Goal: Information Seeking & Learning: Learn about a topic

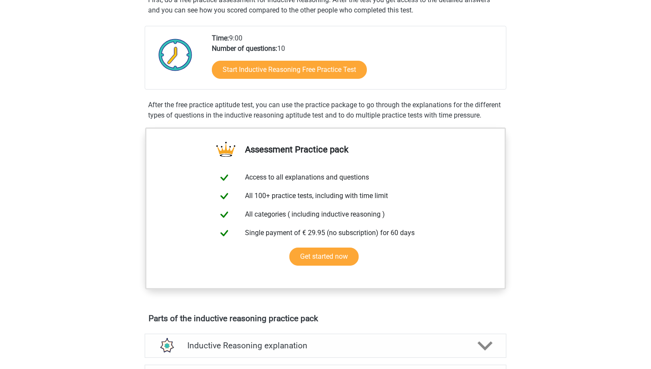
scroll to position [190, 0]
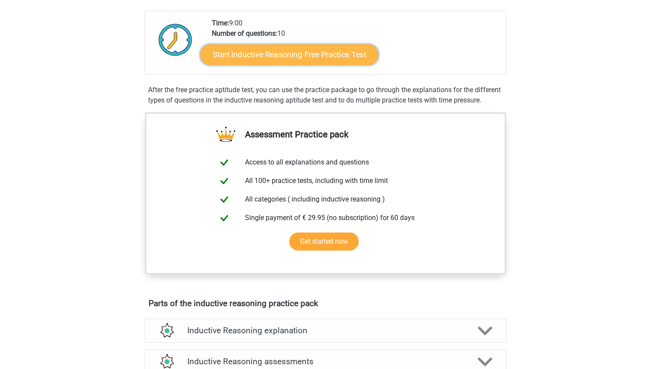
click at [314, 62] on link "Start Inductive Reasoning Free Practice Test" at bounding box center [289, 54] width 178 height 21
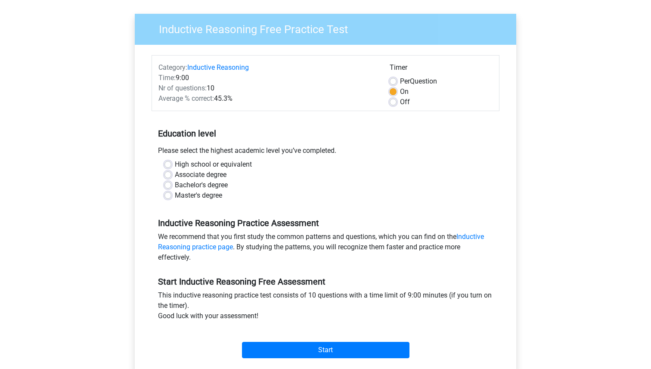
scroll to position [61, 0]
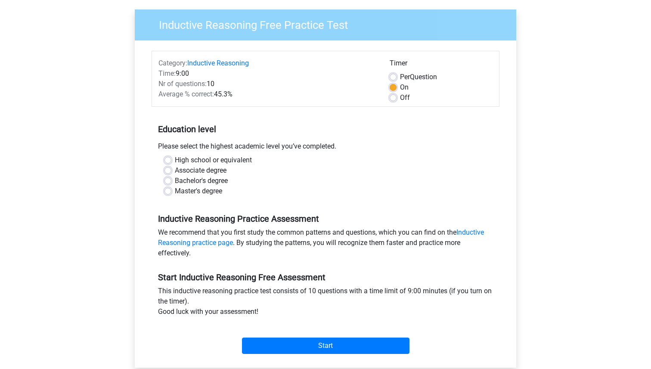
click at [188, 180] on label "Bachelor's degree" at bounding box center [201, 181] width 53 height 10
click at [171, 180] on input "Bachelor's degree" at bounding box center [167, 180] width 7 height 9
radio input "true"
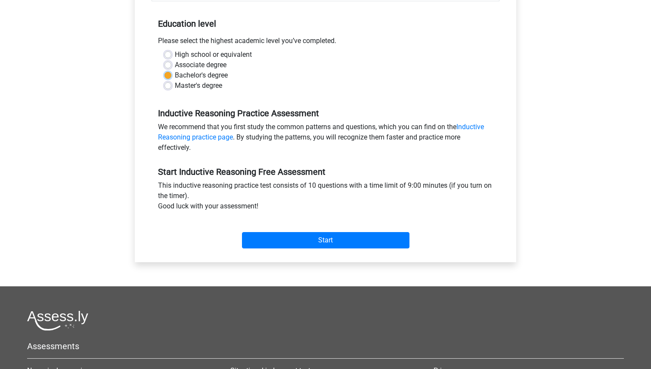
scroll to position [169, 0]
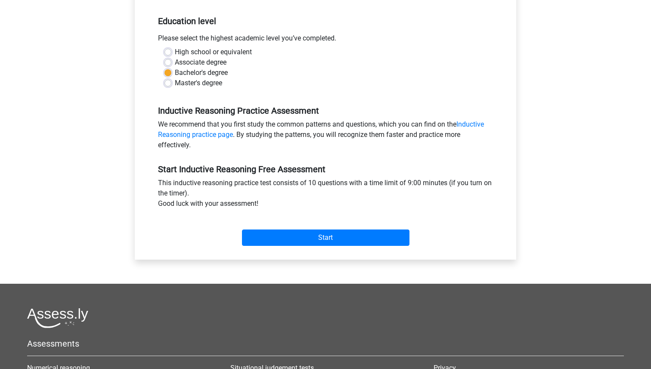
click at [302, 228] on div "Start" at bounding box center [326, 231] width 348 height 30
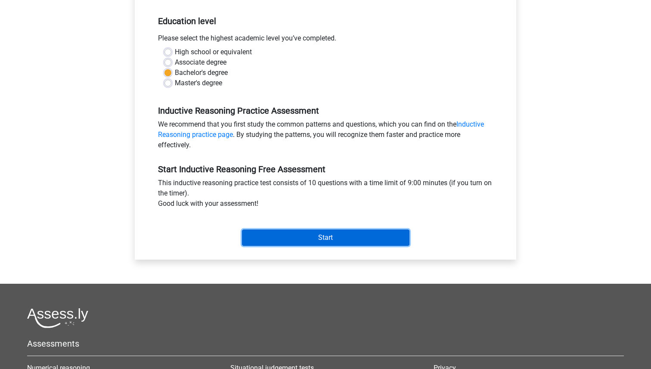
click at [299, 238] on input "Start" at bounding box center [325, 237] width 167 height 16
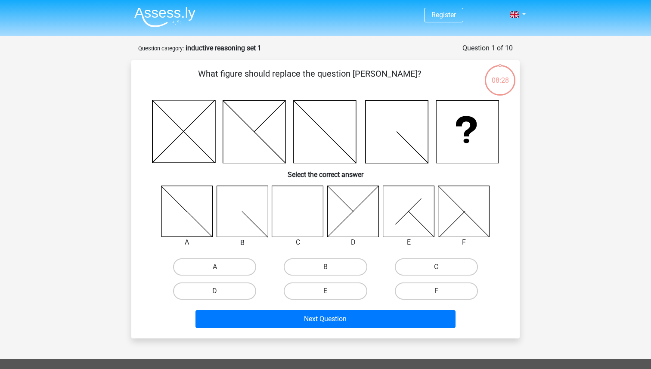
click at [237, 288] on label "D" at bounding box center [214, 290] width 83 height 17
click at [220, 291] on input "D" at bounding box center [218, 294] width 6 height 6
radio input "true"
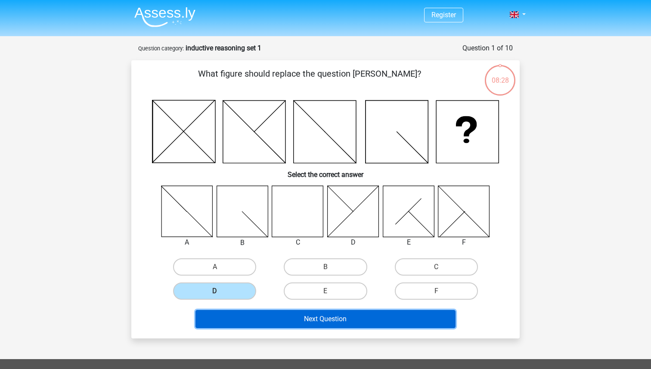
click at [286, 316] on button "Next Question" at bounding box center [325, 319] width 260 height 18
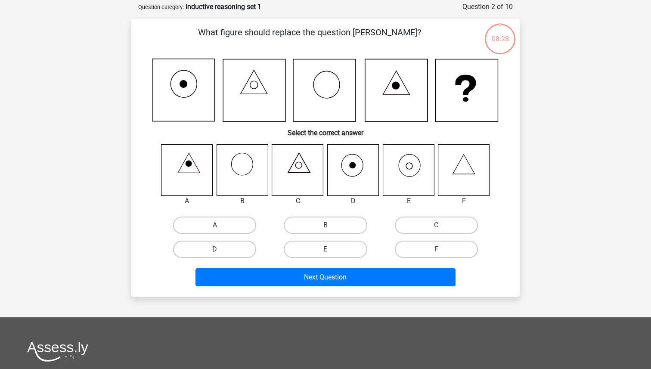
scroll to position [43, 0]
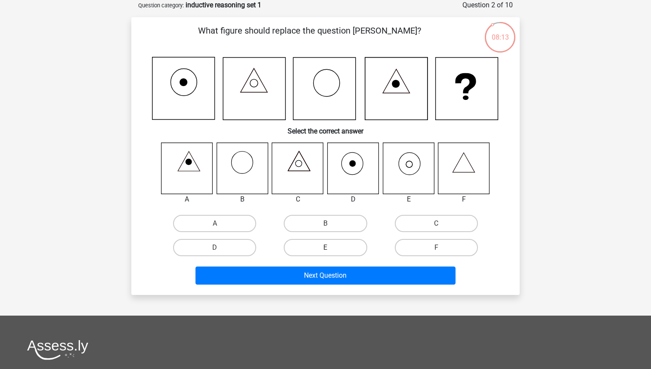
click at [361, 241] on label "E" at bounding box center [325, 247] width 83 height 17
click at [331, 248] on input "E" at bounding box center [329, 251] width 6 height 6
radio input "true"
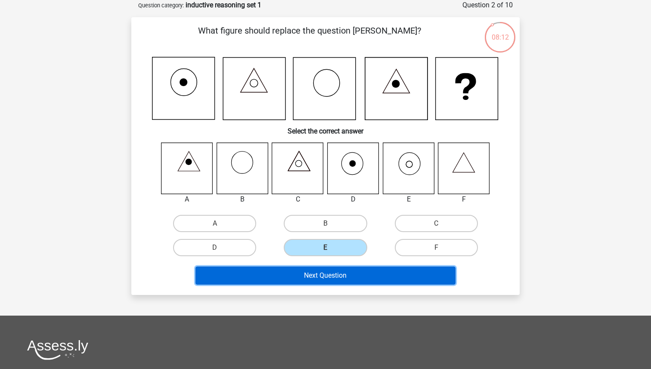
click at [348, 273] on button "Next Question" at bounding box center [325, 276] width 260 height 18
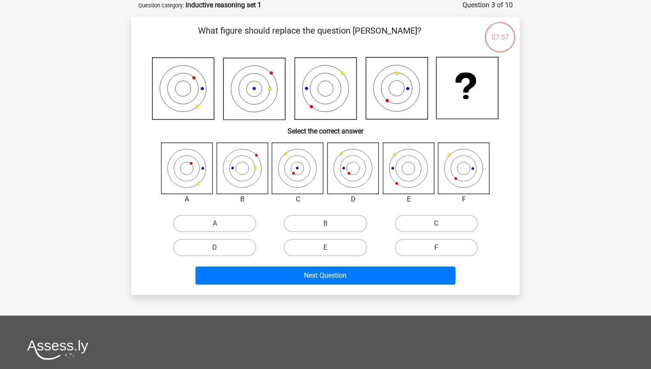
click at [502, 32] on div "07:57" at bounding box center [500, 32] width 32 height 22
click at [450, 224] on label "C" at bounding box center [436, 223] width 83 height 17
click at [442, 224] on input "C" at bounding box center [439, 226] width 6 height 6
radio input "true"
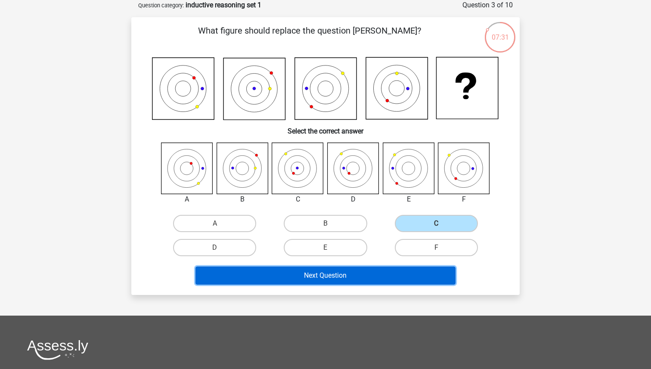
click at [339, 281] on button "Next Question" at bounding box center [325, 276] width 260 height 18
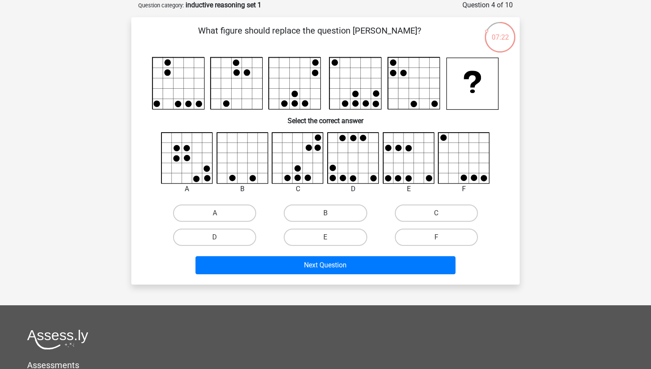
drag, startPoint x: 199, startPoint y: 62, endPoint x: 199, endPoint y: 80, distance: 17.2
click at [199, 80] on rect at bounding box center [179, 84] width 52 height 52
click at [433, 215] on label "C" at bounding box center [436, 213] width 83 height 17
click at [436, 215] on input "C" at bounding box center [439, 216] width 6 height 6
radio input "true"
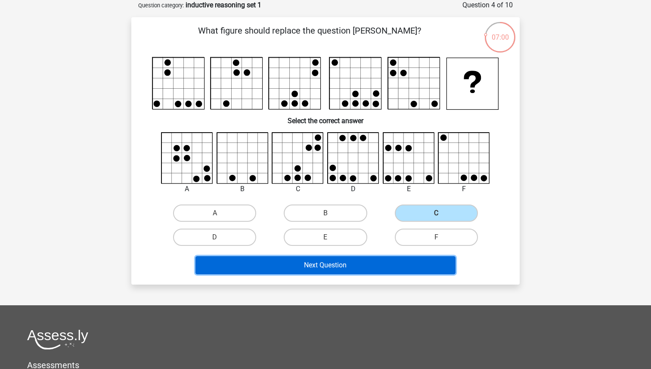
click at [352, 273] on button "Next Question" at bounding box center [325, 265] width 260 height 18
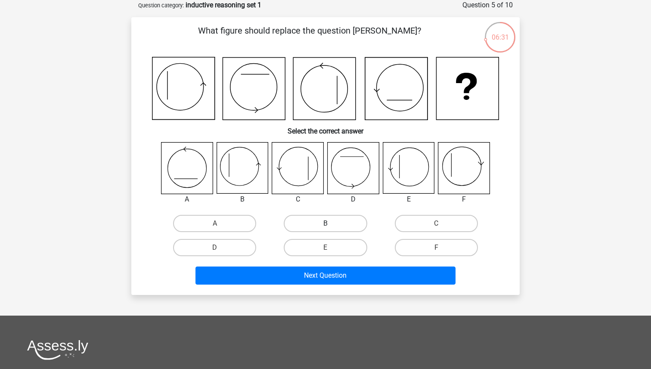
click at [319, 223] on label "B" at bounding box center [325, 223] width 83 height 17
click at [326, 223] on input "B" at bounding box center [329, 226] width 6 height 6
radio input "true"
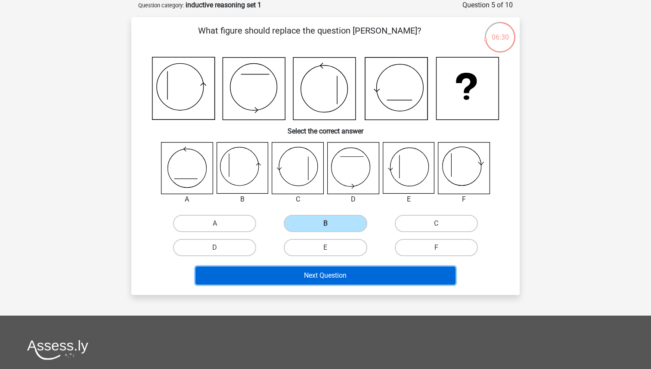
click at [310, 283] on button "Next Question" at bounding box center [325, 276] width 260 height 18
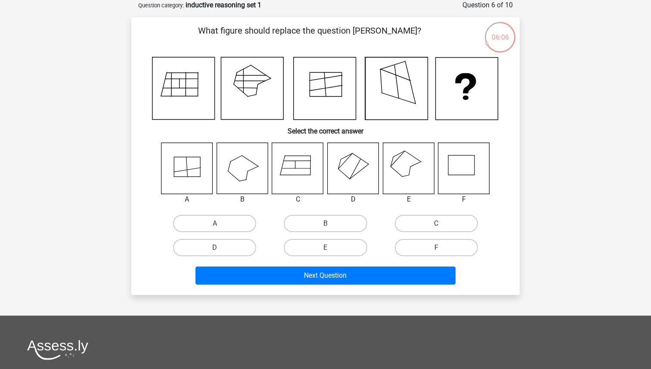
click at [215, 249] on input "D" at bounding box center [218, 251] width 6 height 6
radio input "true"
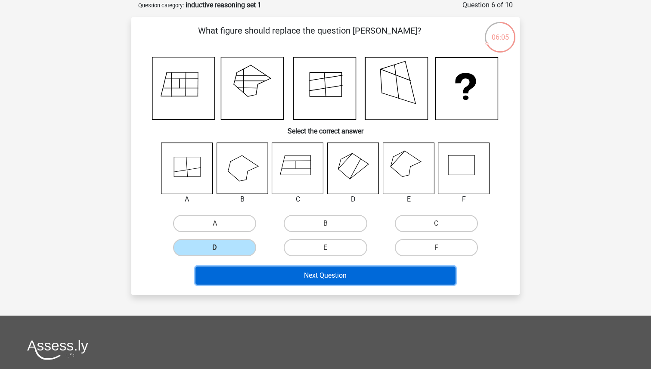
click at [239, 281] on button "Next Question" at bounding box center [325, 276] width 260 height 18
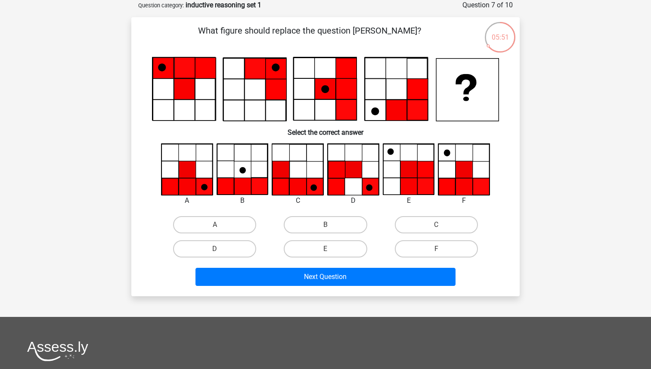
click at [195, 165] on icon at bounding box center [187, 169] width 17 height 17
click at [202, 223] on label "A" at bounding box center [214, 224] width 83 height 17
click at [215, 225] on input "A" at bounding box center [218, 228] width 6 height 6
radio input "true"
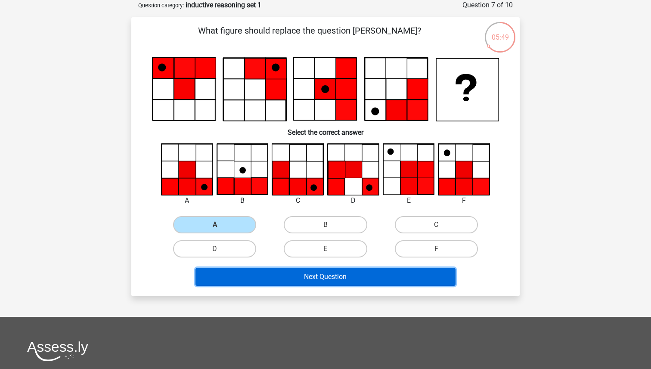
click at [254, 276] on button "Next Question" at bounding box center [325, 277] width 260 height 18
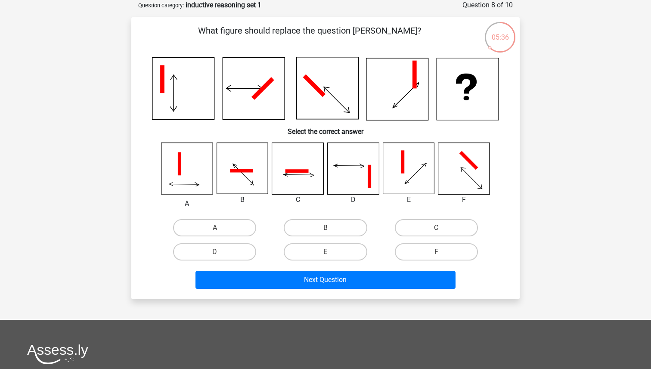
click at [353, 170] on icon at bounding box center [353, 168] width 51 height 51
click at [221, 252] on label "D" at bounding box center [214, 251] width 83 height 17
click at [220, 252] on input "D" at bounding box center [218, 255] width 6 height 6
radio input "true"
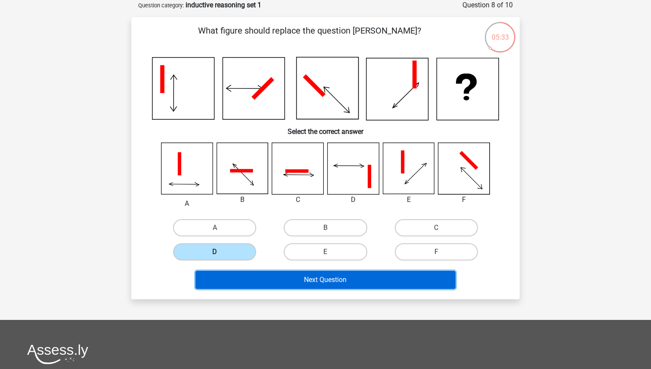
click at [275, 280] on button "Next Question" at bounding box center [325, 280] width 260 height 18
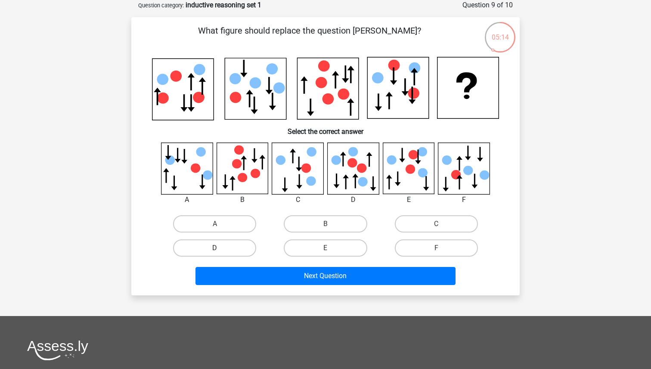
click at [211, 247] on label "D" at bounding box center [214, 247] width 83 height 17
click at [215, 248] on input "D" at bounding box center [218, 251] width 6 height 6
radio input "true"
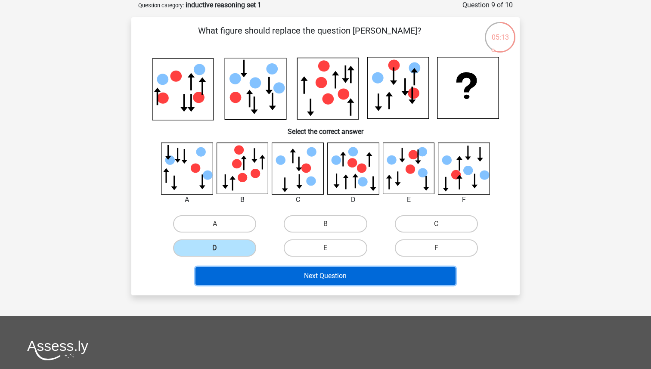
click at [236, 273] on button "Next Question" at bounding box center [325, 276] width 260 height 18
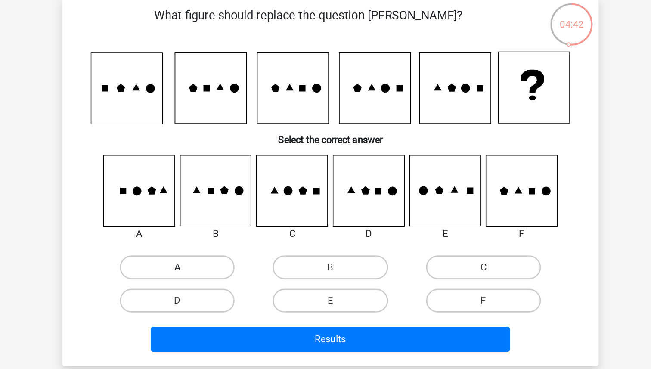
click at [218, 210] on label "A" at bounding box center [214, 213] width 83 height 17
click at [218, 213] on input "A" at bounding box center [218, 216] width 6 height 6
radio input "true"
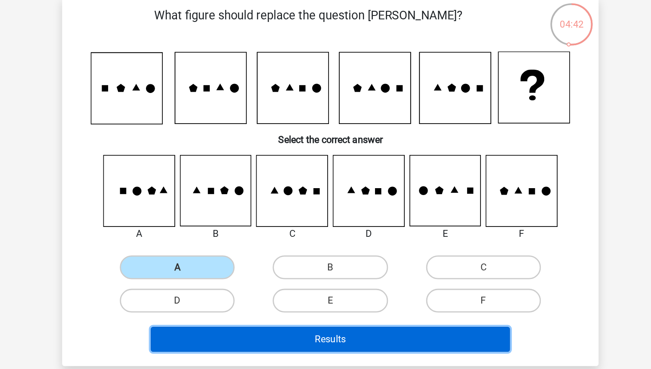
click at [246, 268] on button "Results" at bounding box center [325, 265] width 260 height 18
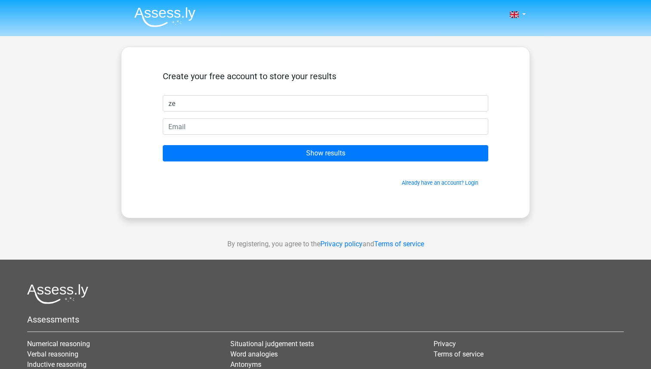
type input "Zehra"
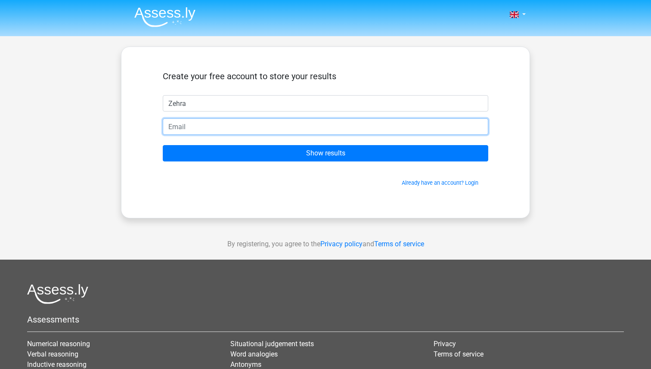
click at [220, 133] on input "email" at bounding box center [326, 126] width 326 height 16
type input "zebasaran3@gmail.com"
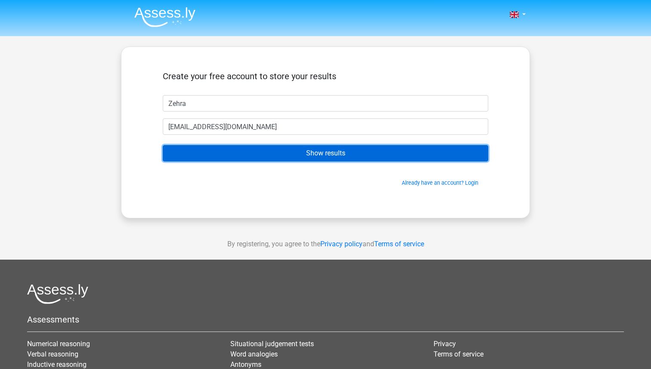
click at [259, 149] on input "Show results" at bounding box center [326, 153] width 326 height 16
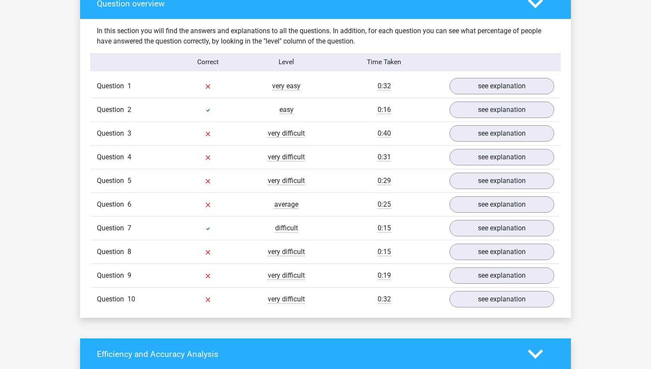
scroll to position [651, 0]
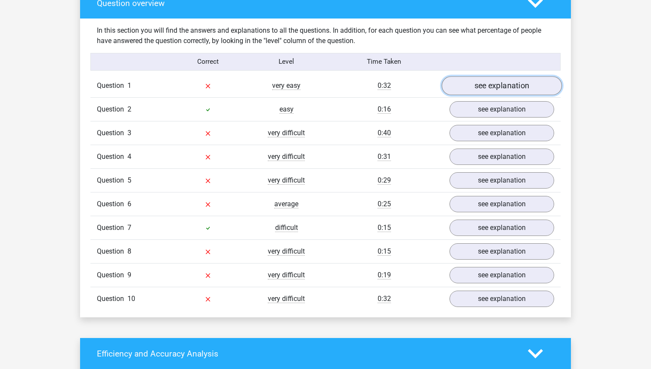
click at [514, 87] on link "see explanation" at bounding box center [502, 86] width 120 height 19
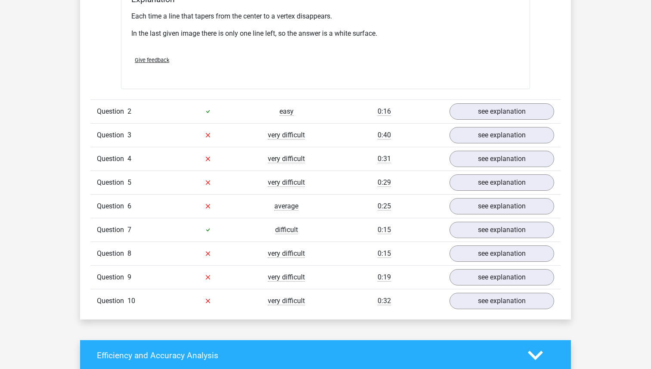
scroll to position [1150, 0]
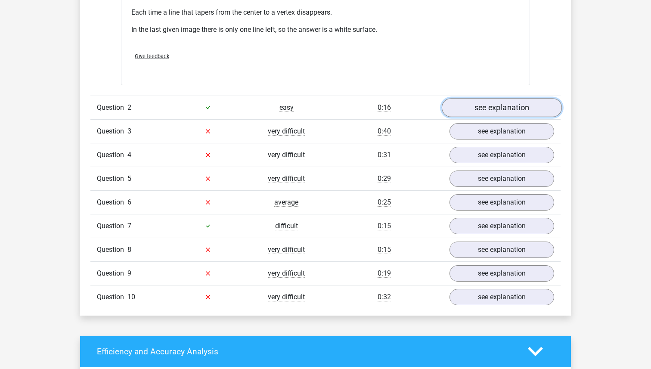
click at [492, 110] on link "see explanation" at bounding box center [502, 107] width 120 height 19
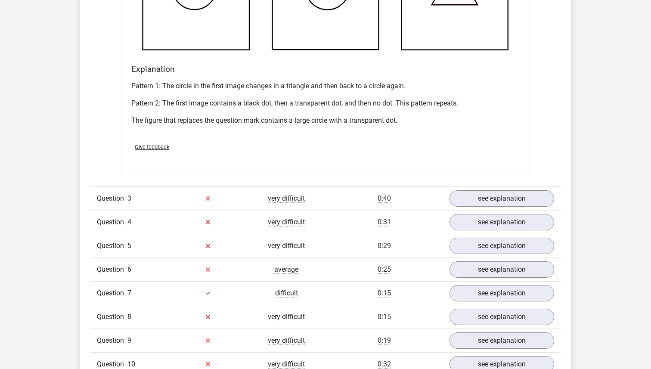
scroll to position [1604, 0]
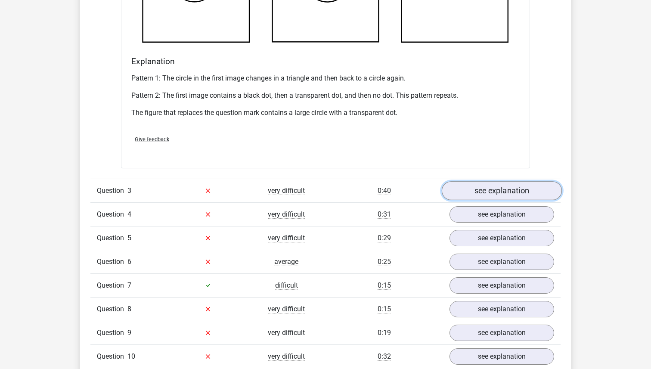
click at [485, 185] on link "see explanation" at bounding box center [502, 190] width 120 height 19
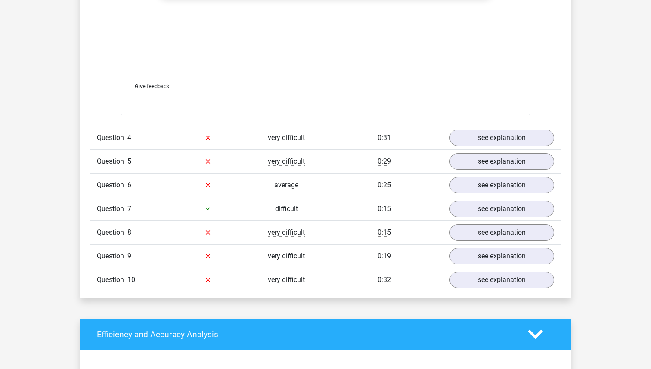
scroll to position [2401, 0]
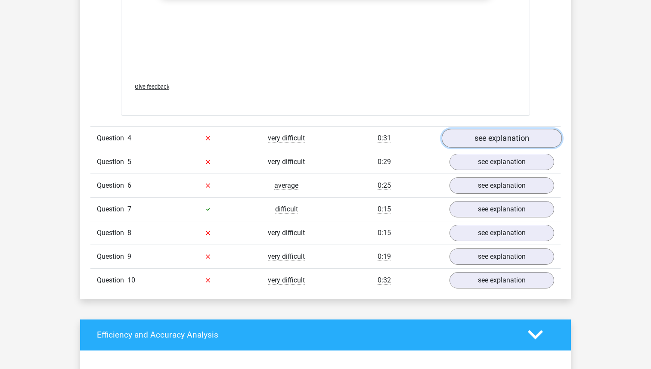
click at [493, 141] on link "see explanation" at bounding box center [502, 138] width 120 height 19
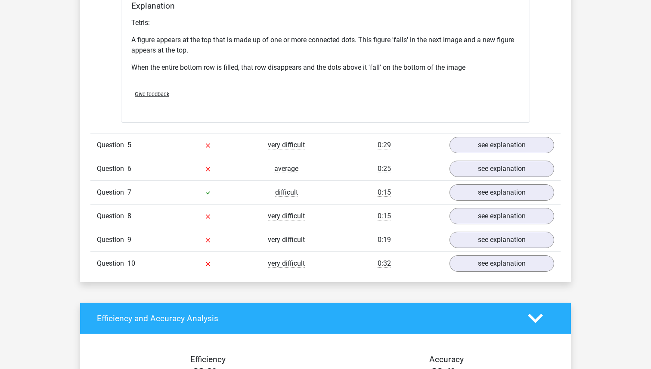
scroll to position [2972, 0]
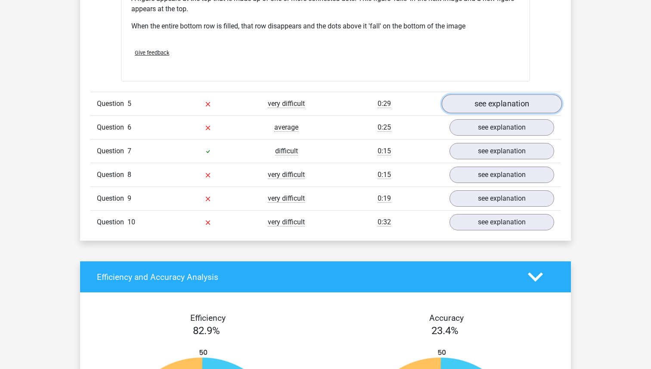
click at [498, 101] on link "see explanation" at bounding box center [502, 103] width 120 height 19
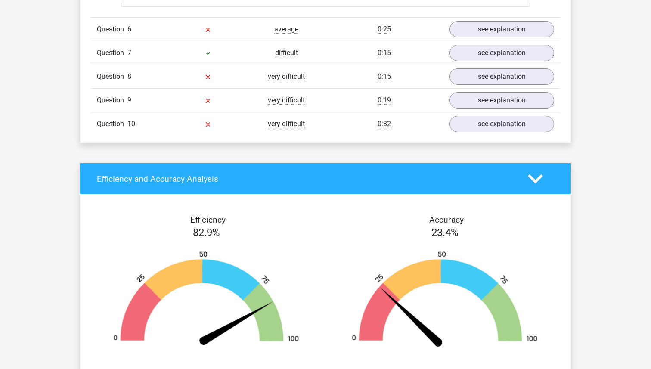
scroll to position [3751, 0]
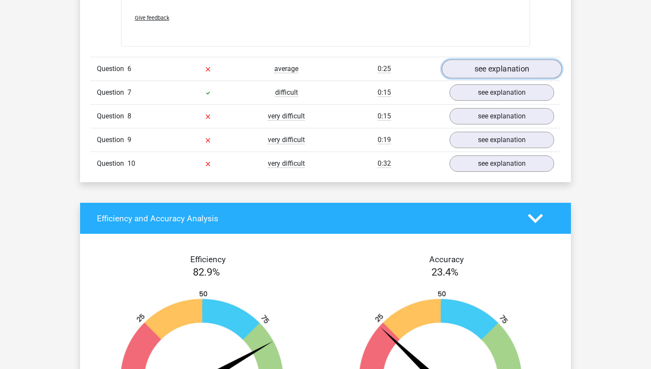
click at [489, 71] on link "see explanation" at bounding box center [502, 68] width 120 height 19
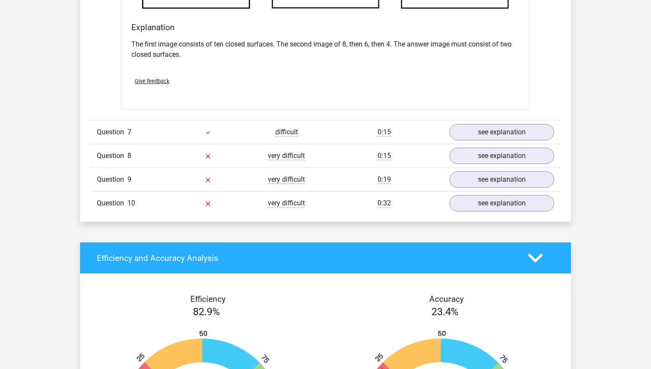
scroll to position [4202, 0]
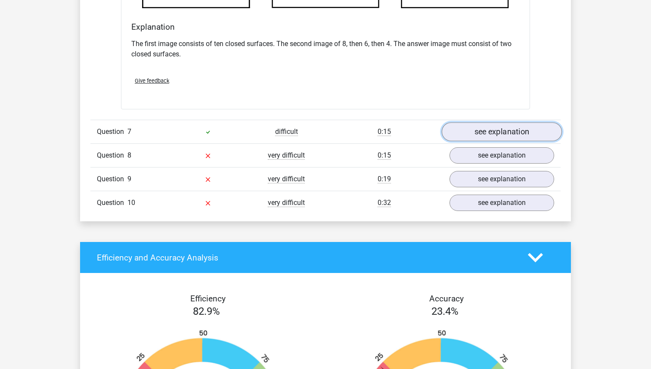
click at [491, 136] on link "see explanation" at bounding box center [502, 131] width 120 height 19
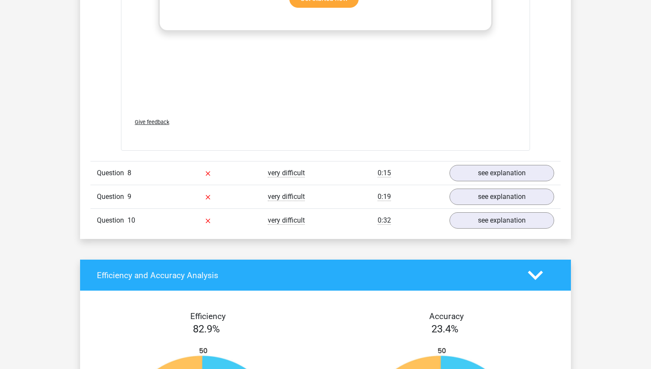
scroll to position [4911, 0]
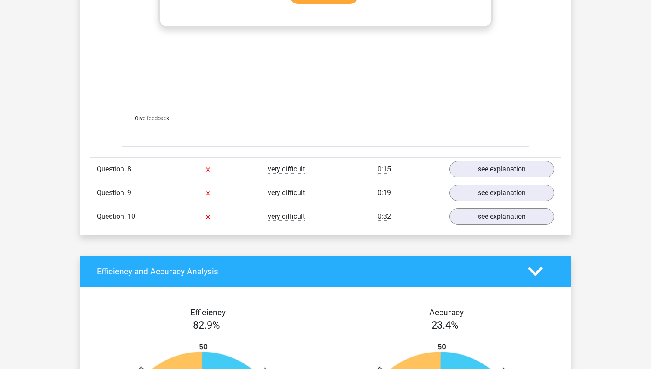
click at [449, 161] on div "see explanation" at bounding box center [502, 169] width 118 height 16
click at [468, 170] on link "see explanation" at bounding box center [502, 169] width 120 height 19
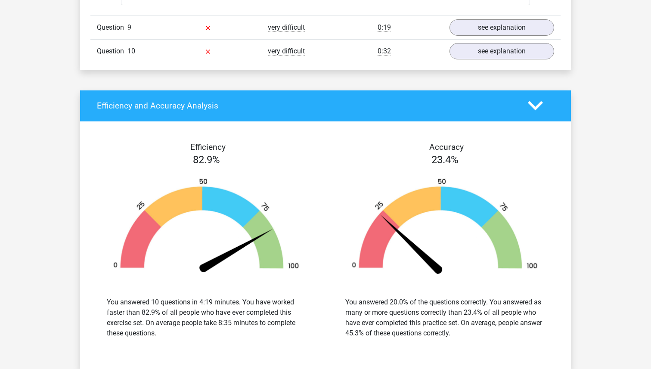
scroll to position [5539, 0]
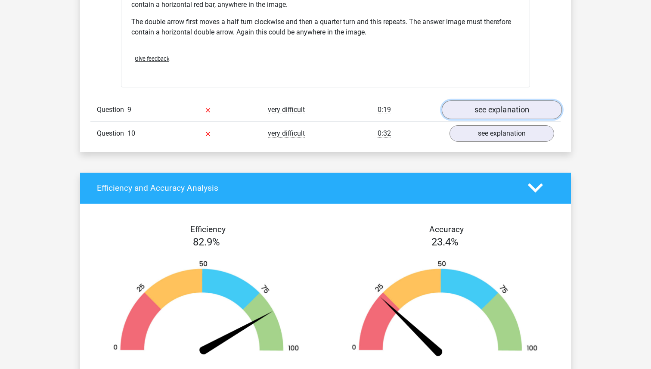
click at [482, 110] on link "see explanation" at bounding box center [502, 109] width 120 height 19
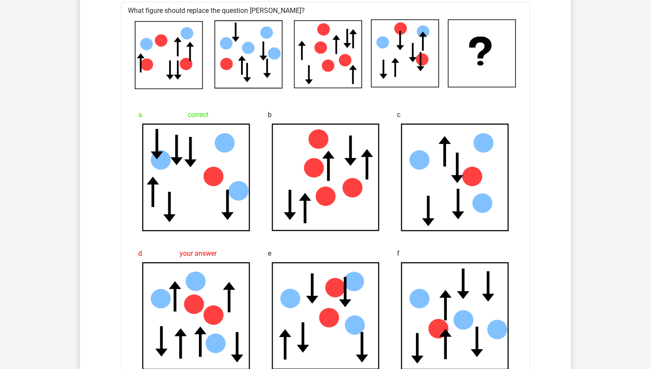
scroll to position [5671, 0]
